Goal: Find contact information: Find contact information

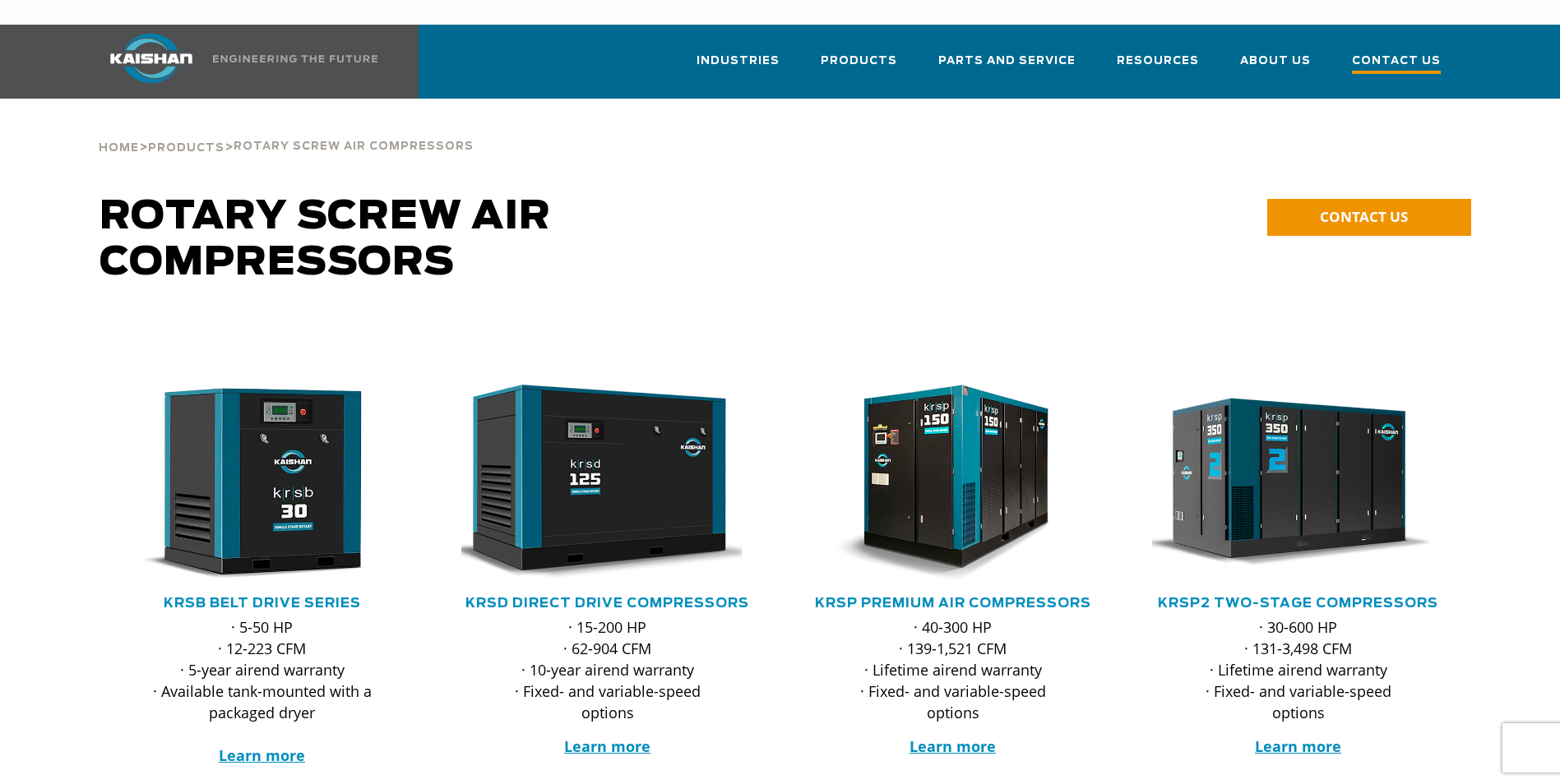
click at [1400, 52] on span "Contact Us" at bounding box center [1395, 63] width 89 height 22
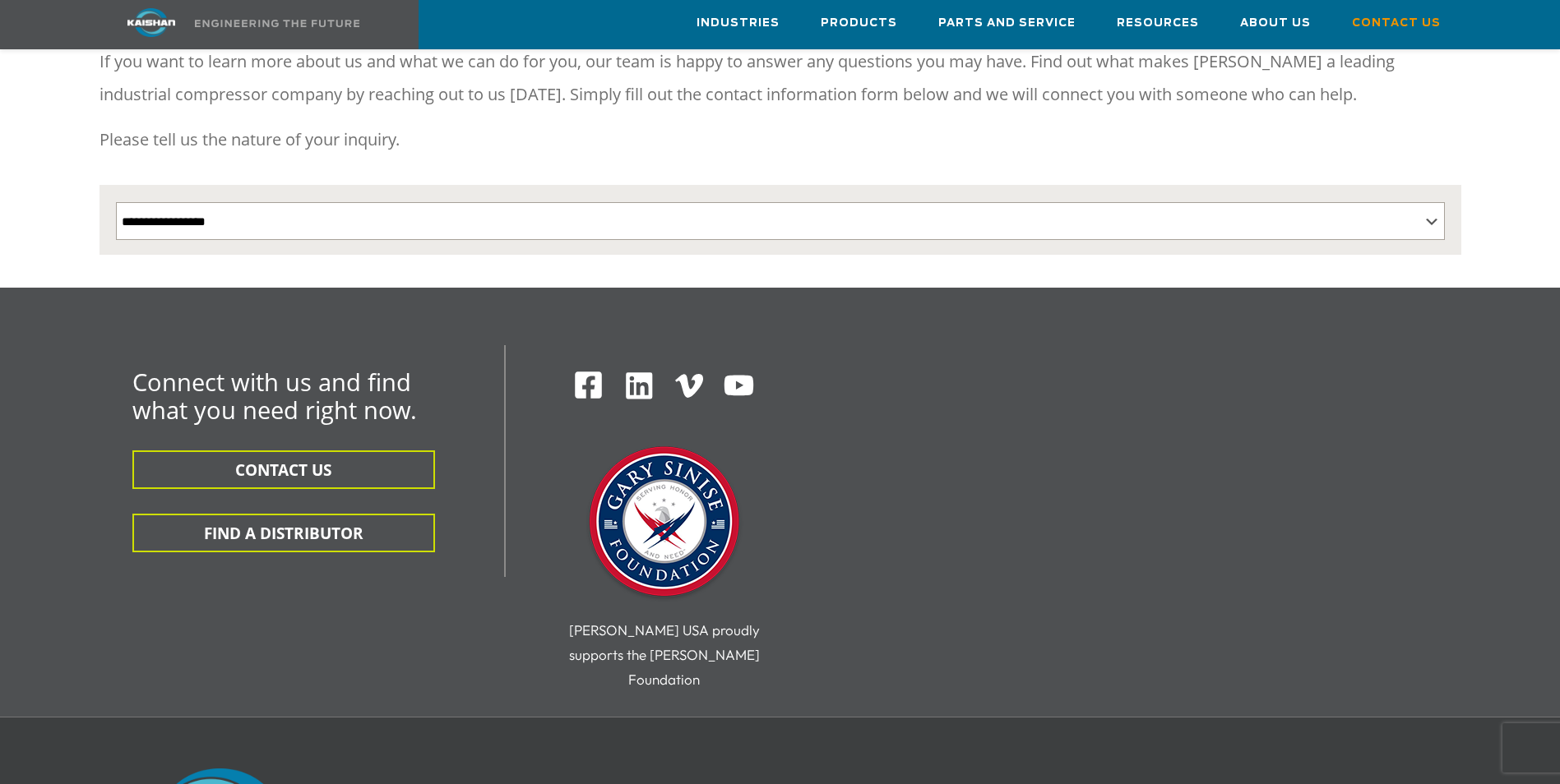
scroll to position [246, 0]
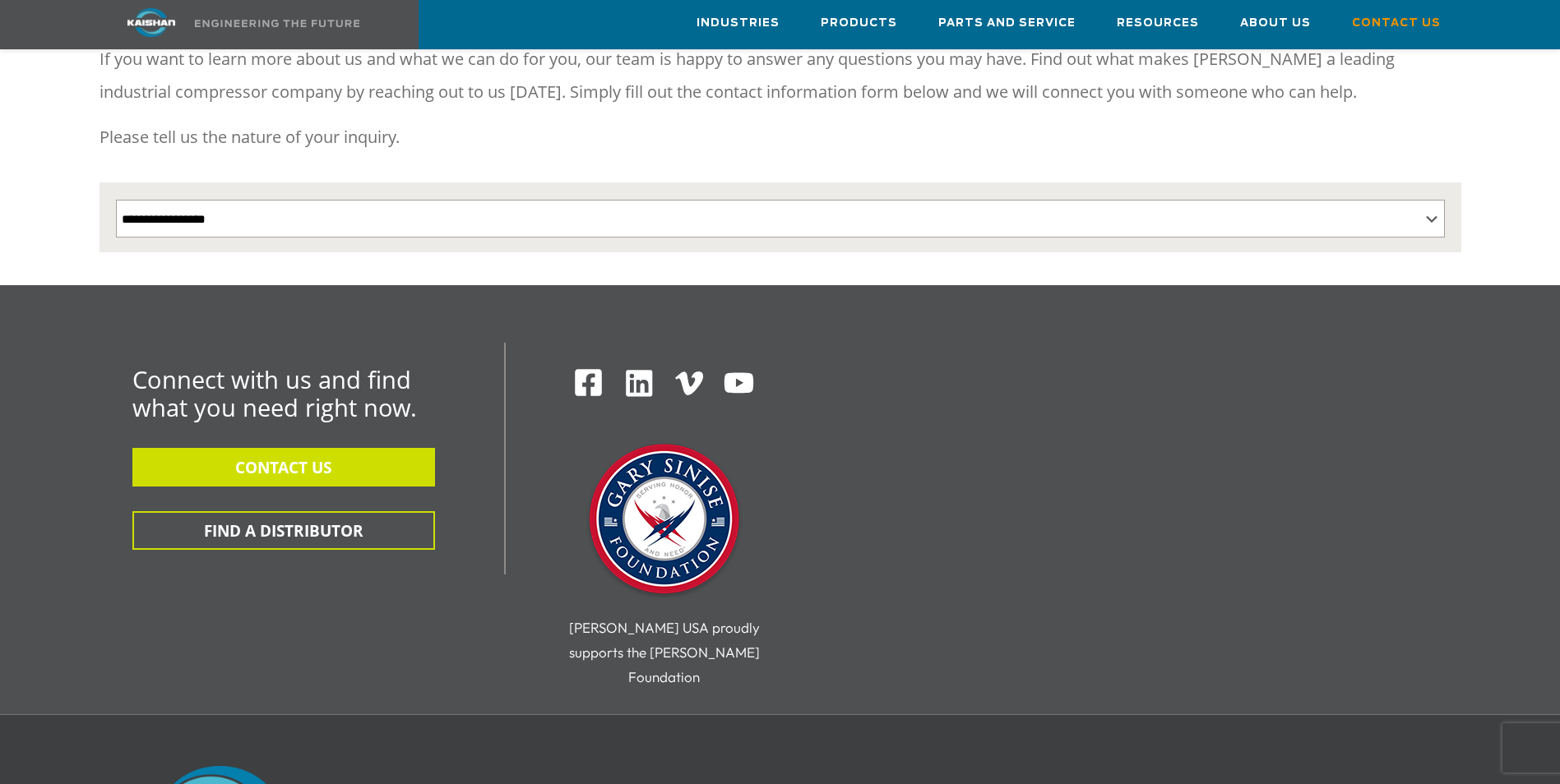
click at [304, 448] on button "CONTACT US" at bounding box center [284, 467] width 303 height 39
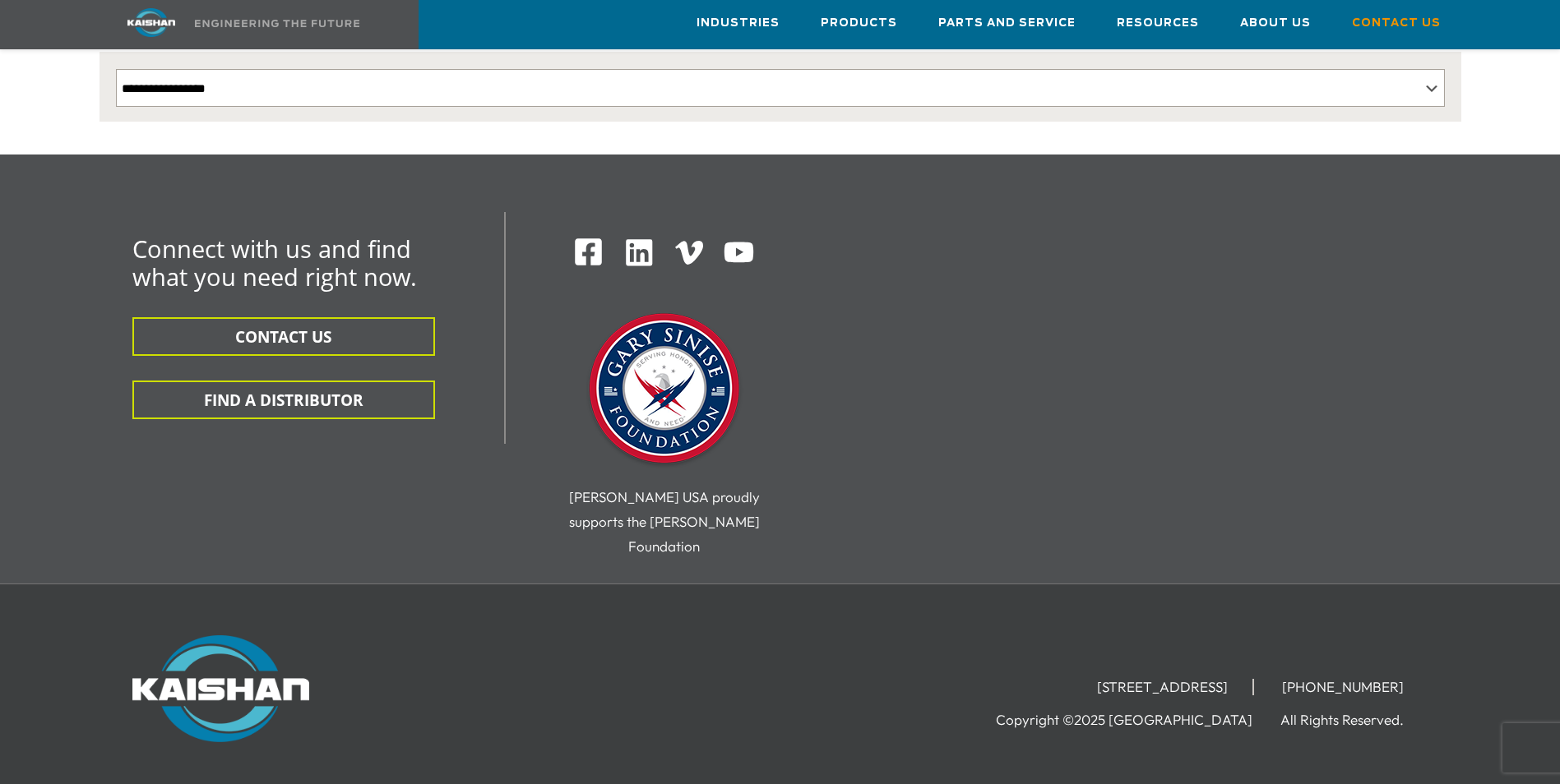
scroll to position [429, 0]
